Goal: Transaction & Acquisition: Purchase product/service

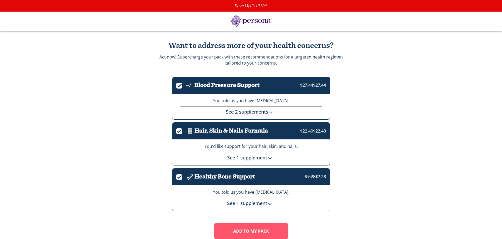
scroll to position [24, 0]
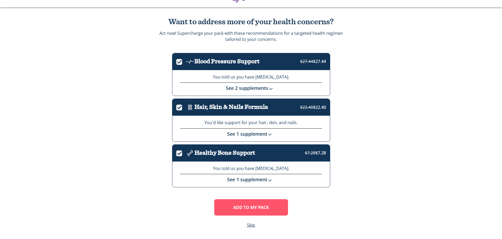
click at [271, 180] on img at bounding box center [269, 180] width 5 height 5
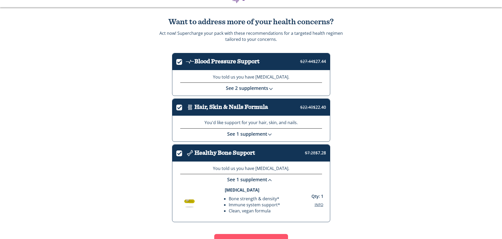
click at [377, 140] on div "Want to address more of your health concerns? Act now! Supercharge your pack wi…" at bounding box center [251, 140] width 502 height 267
click at [270, 134] on img at bounding box center [269, 134] width 5 height 5
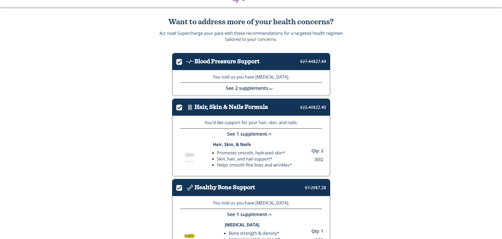
click at [363, 104] on div "Want to address more of your health concerns? Act now! Supercharge your pack wi…" at bounding box center [251, 157] width 502 height 301
click at [271, 88] on img at bounding box center [270, 88] width 5 height 5
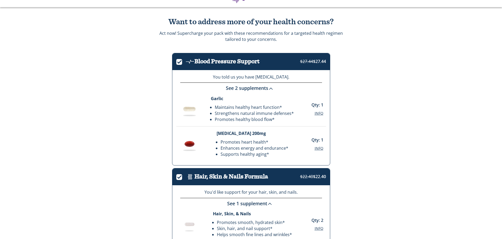
click at [407, 95] on div "Want to address more of your health concerns? Act now! Supercharge your pack wi…" at bounding box center [251, 192] width 502 height 371
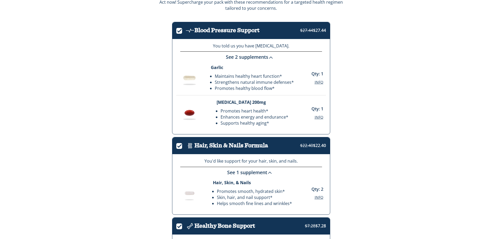
scroll to position [163, 0]
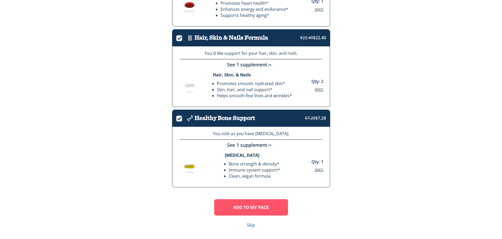
click at [250, 225] on link "Skip" at bounding box center [251, 225] width 8 height 6
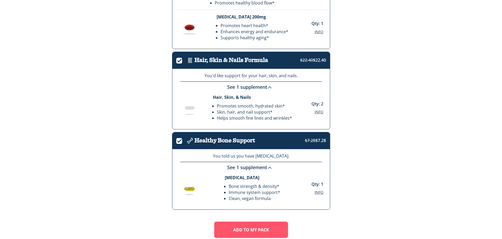
scroll to position [158, 0]
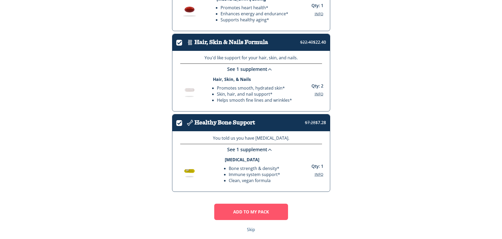
click at [253, 232] on link "Skip" at bounding box center [251, 230] width 8 height 6
